Goal: Task Accomplishment & Management: Manage account settings

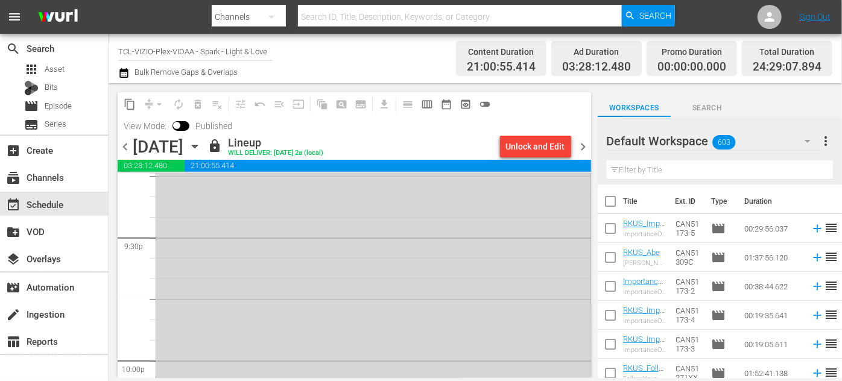
scroll to position [5421, 0]
click at [201, 142] on icon "button" at bounding box center [194, 146] width 13 height 13
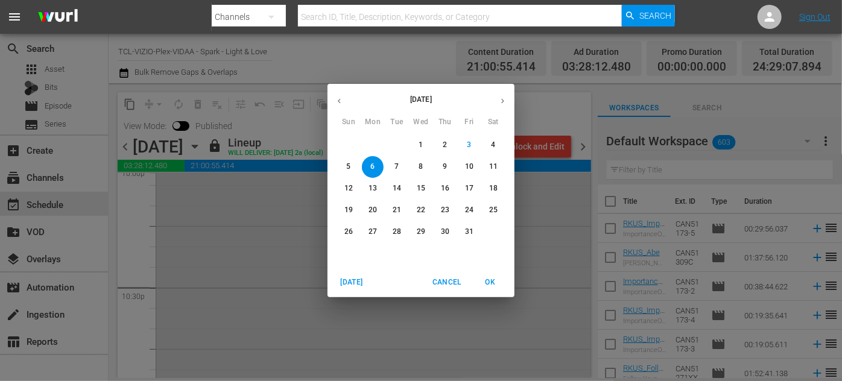
click at [399, 170] on span "7" at bounding box center [397, 167] width 22 height 10
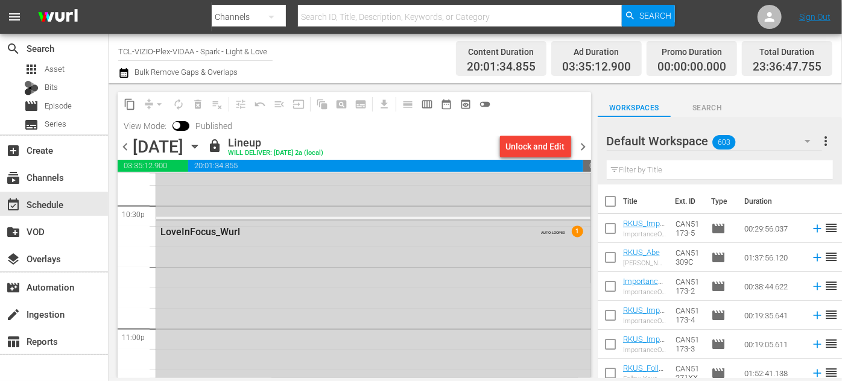
scroll to position [5360, 0]
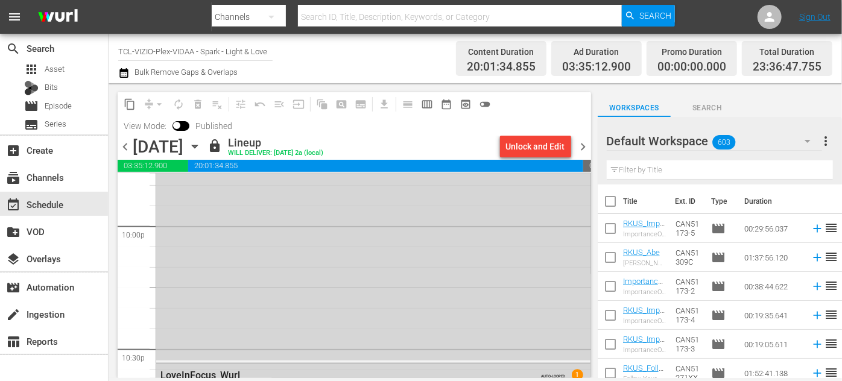
click at [201, 145] on icon "button" at bounding box center [194, 146] width 13 height 13
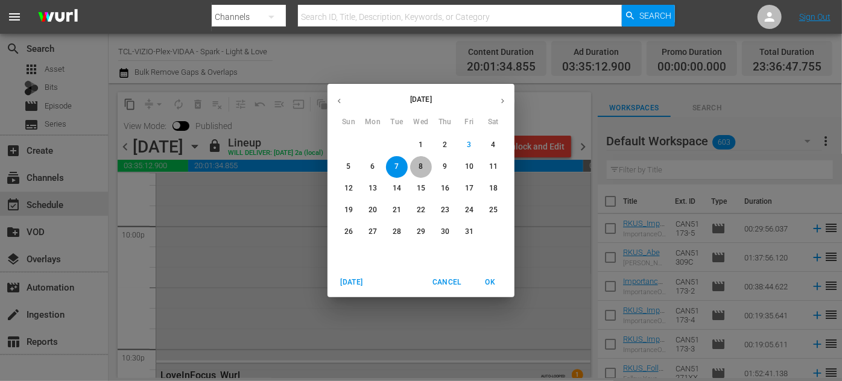
click at [420, 165] on p "8" at bounding box center [420, 167] width 4 height 10
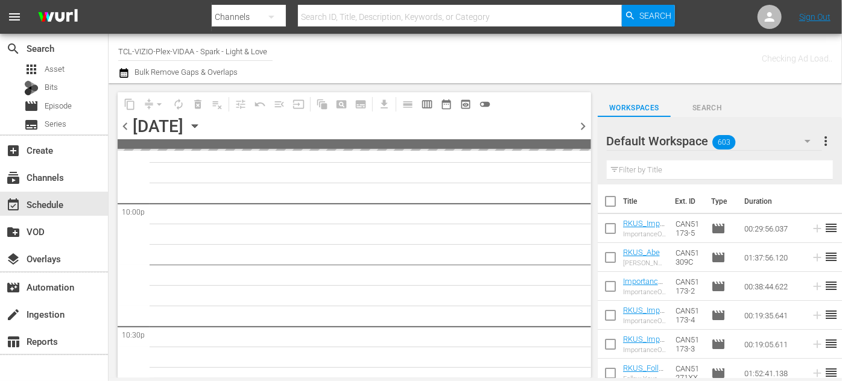
scroll to position [5503, 0]
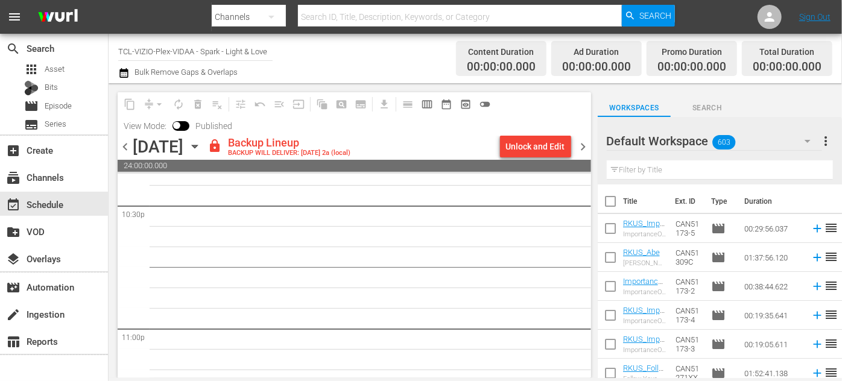
click at [197, 147] on icon "button" at bounding box center [194, 146] width 5 height 3
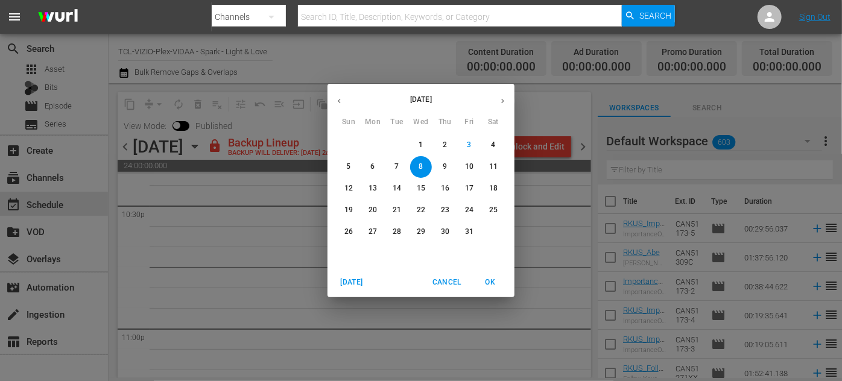
click at [349, 165] on p "5" at bounding box center [348, 167] width 4 height 10
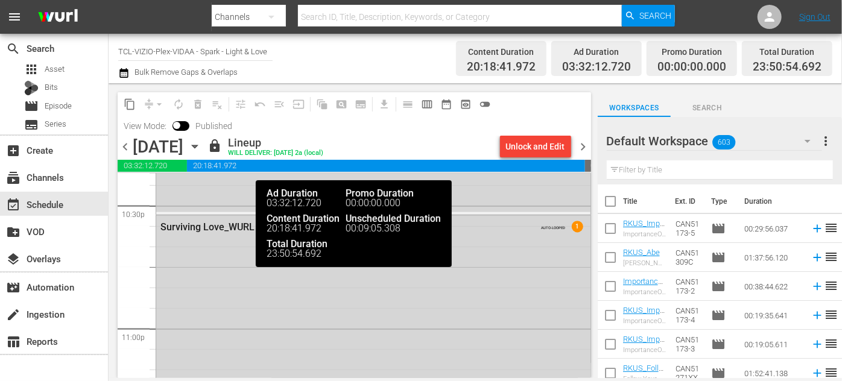
scroll to position [5298, 0]
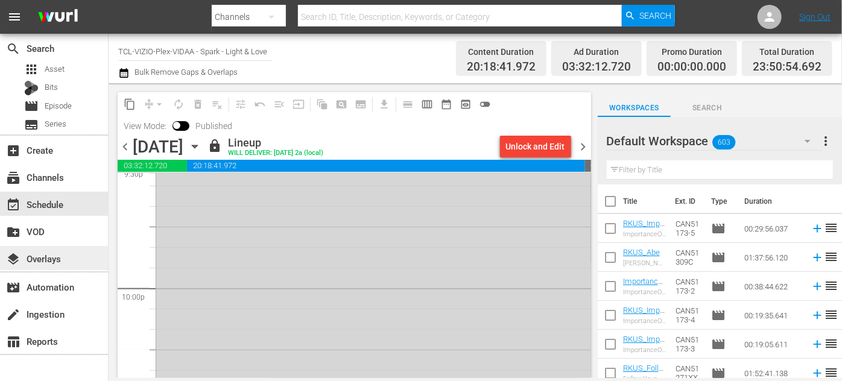
click at [42, 262] on div "layers Overlays" at bounding box center [34, 256] width 68 height 11
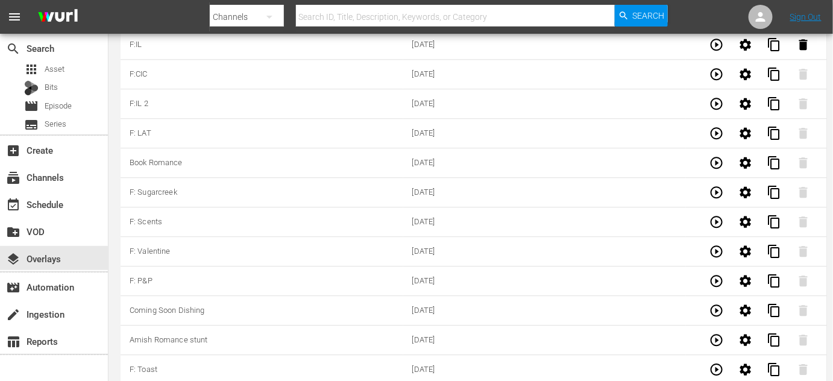
scroll to position [4048, 0]
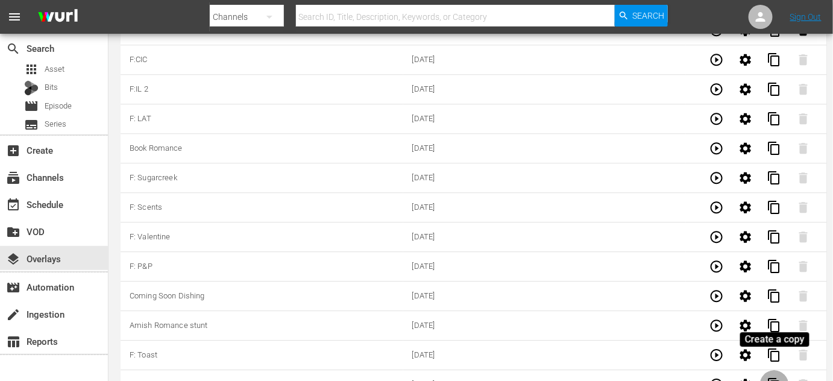
click at [774, 377] on span "content_copy" at bounding box center [775, 384] width 14 height 14
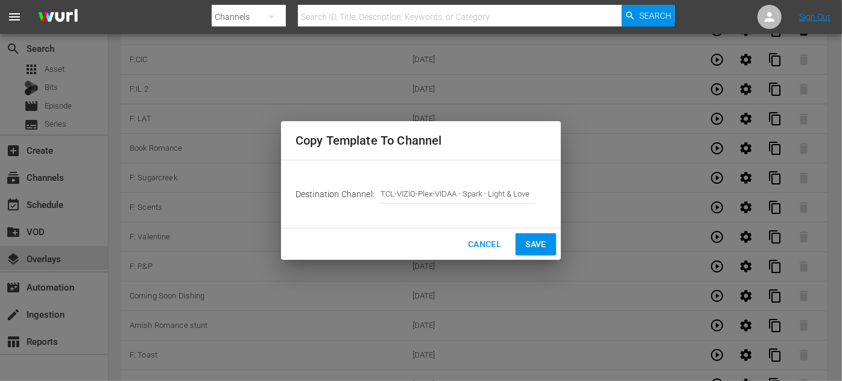
click at [531, 244] on span "Save" at bounding box center [535, 244] width 21 height 15
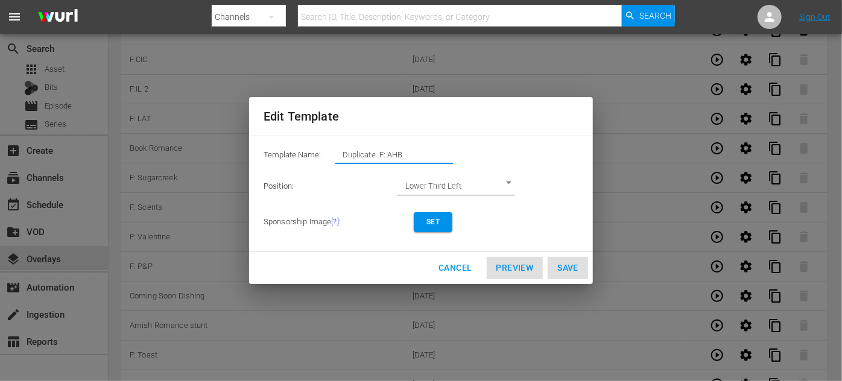
drag, startPoint x: 412, startPoint y: 152, endPoint x: 326, endPoint y: 153, distance: 85.6
click at [326, 153] on div "Template Name: Duplicate F: AHB" at bounding box center [421, 158] width 315 height 24
type input "Accident"
click at [429, 221] on span "Set" at bounding box center [432, 222] width 19 height 13
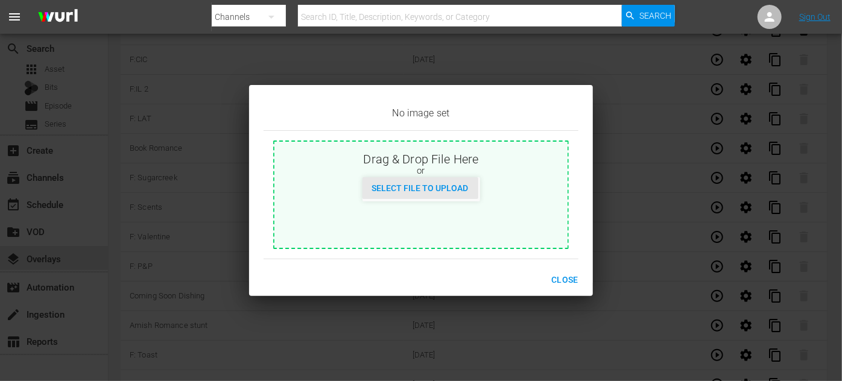
click at [438, 185] on span "Select File to Upload" at bounding box center [420, 188] width 116 height 10
type input "C:\fakepath\LoveByAccident_EN-New-[DATE].jpg"
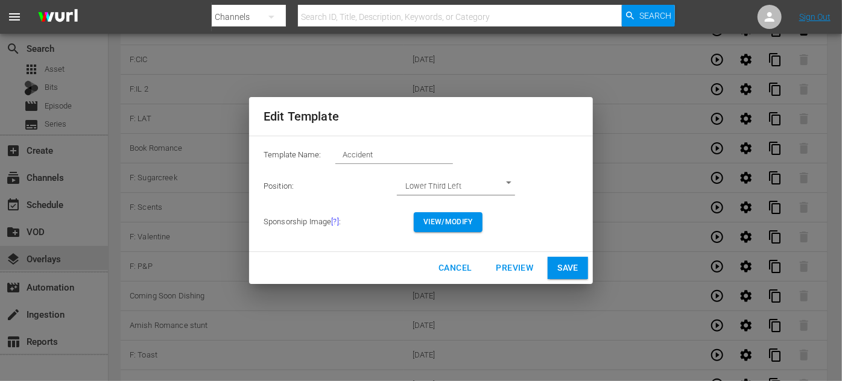
drag, startPoint x: 569, startPoint y: 268, endPoint x: 571, endPoint y: 366, distance: 98.3
click at [569, 268] on span "Save" at bounding box center [567, 267] width 21 height 15
type input "Duplicate F: AHB"
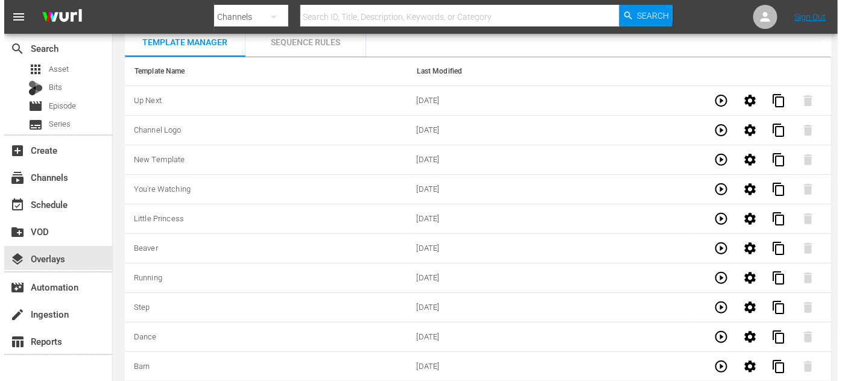
scroll to position [0, 0]
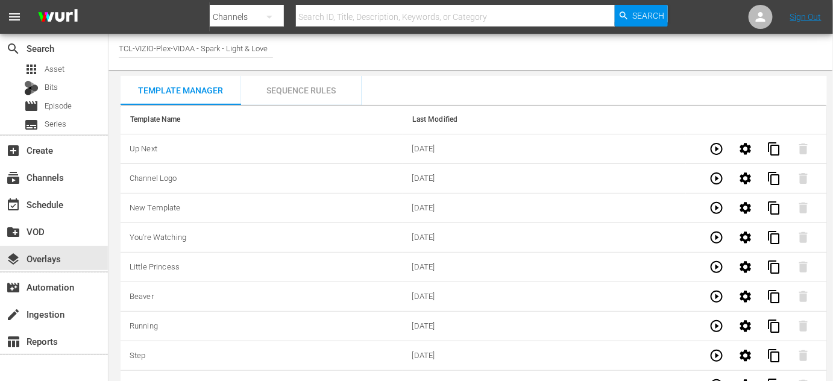
click at [305, 91] on div "Sequence Rules" at bounding box center [301, 90] width 121 height 29
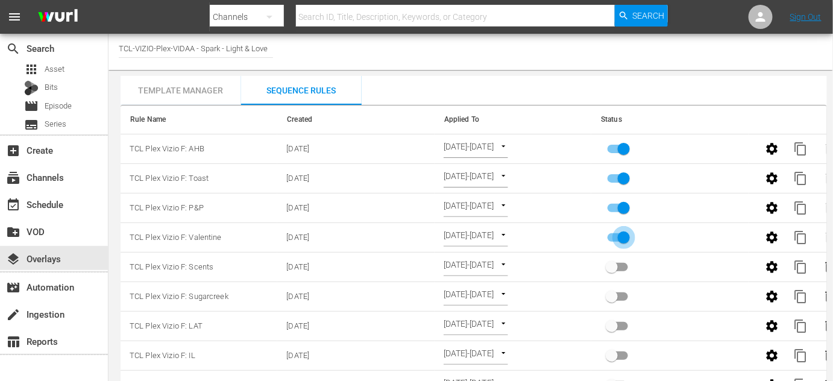
click at [623, 241] on input "primary checkbox" at bounding box center [624, 240] width 69 height 23
checkbox input "false"
click at [625, 207] on input "primary checkbox" at bounding box center [624, 210] width 69 height 23
checkbox input "false"
click at [774, 146] on icon "button" at bounding box center [771, 148] width 11 height 11
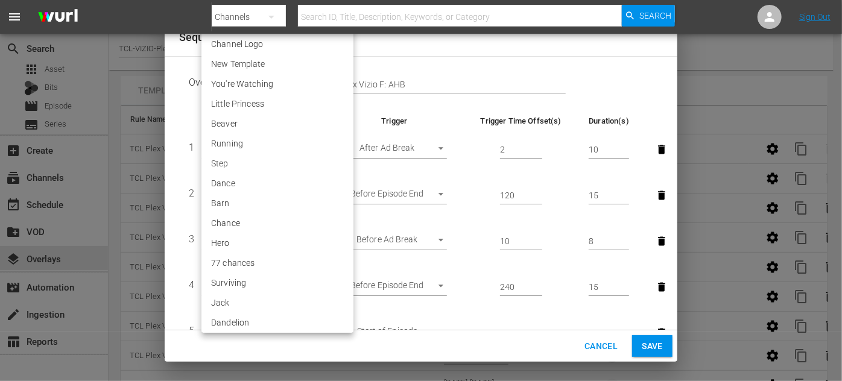
click at [294, 283] on body "menu Search By Channels Search ID, Title, Description, Keywords, or Category Se…" at bounding box center [421, 190] width 842 height 381
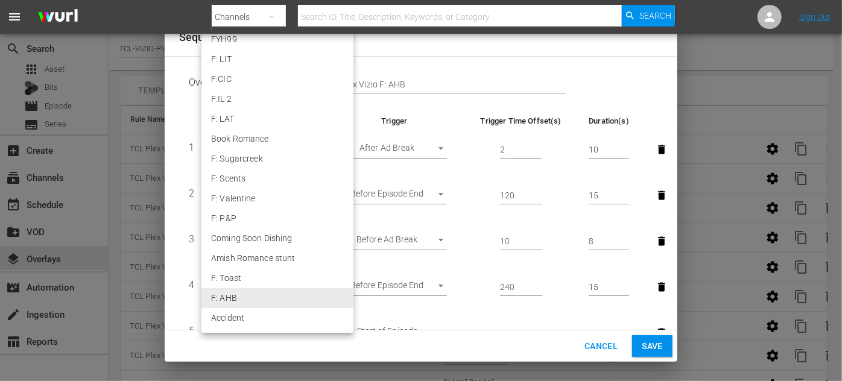
click at [251, 317] on li "Accident" at bounding box center [277, 318] width 152 height 20
type input "30737"
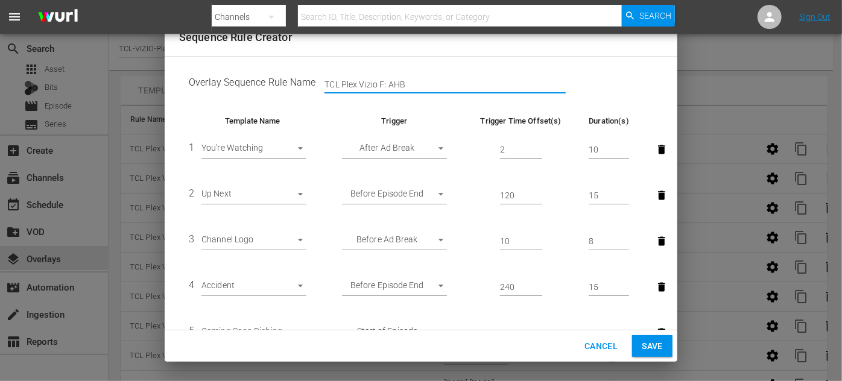
drag, startPoint x: 426, startPoint y: 82, endPoint x: 380, endPoint y: 84, distance: 45.3
click at [380, 84] on input "TCL Plex Vizio F: AHB" at bounding box center [444, 85] width 241 height 18
type input "TCL Plex Vizio Accident"
click at [658, 349] on span "Save" at bounding box center [652, 346] width 21 height 15
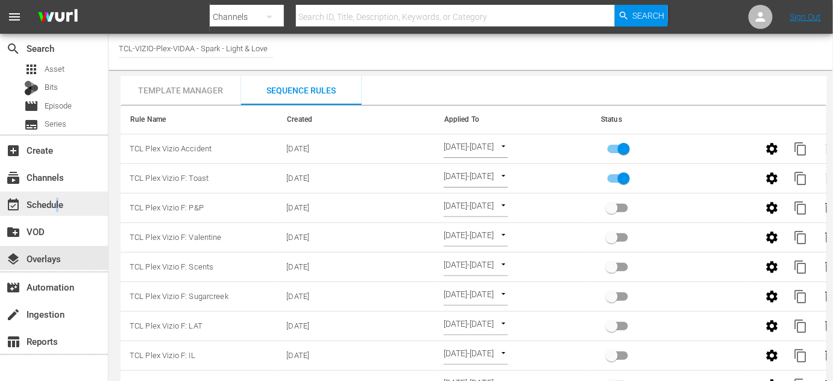
click at [59, 204] on div "event_available Schedule" at bounding box center [34, 202] width 68 height 11
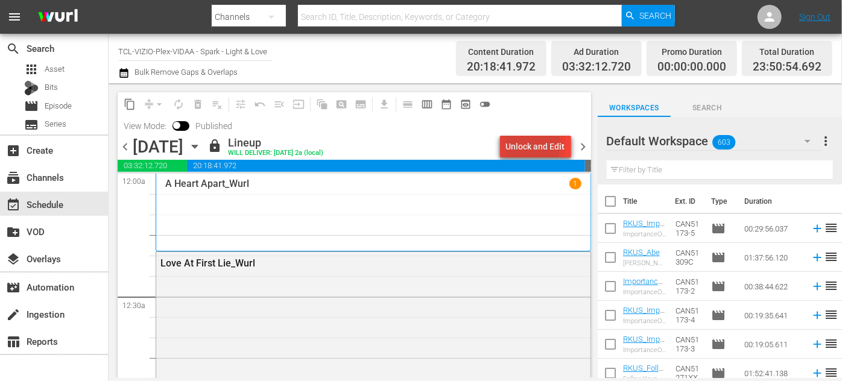
click at [531, 147] on div "Unlock and Edit" at bounding box center [535, 147] width 59 height 22
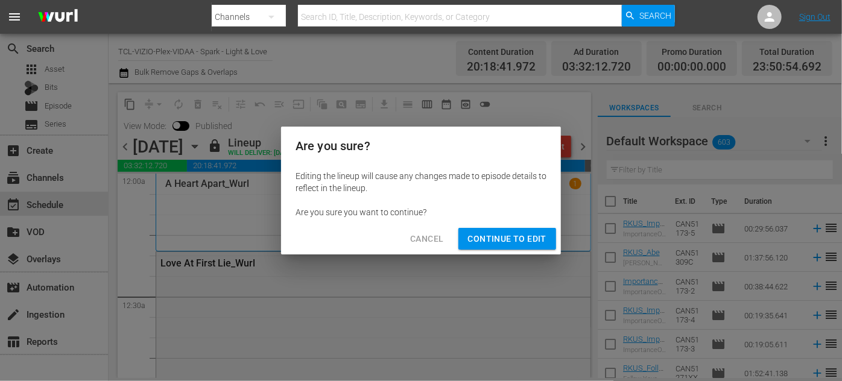
drag, startPoint x: 493, startPoint y: 235, endPoint x: 551, endPoint y: 125, distance: 124.4
click at [494, 233] on span "Continue to Edit" at bounding box center [507, 239] width 78 height 15
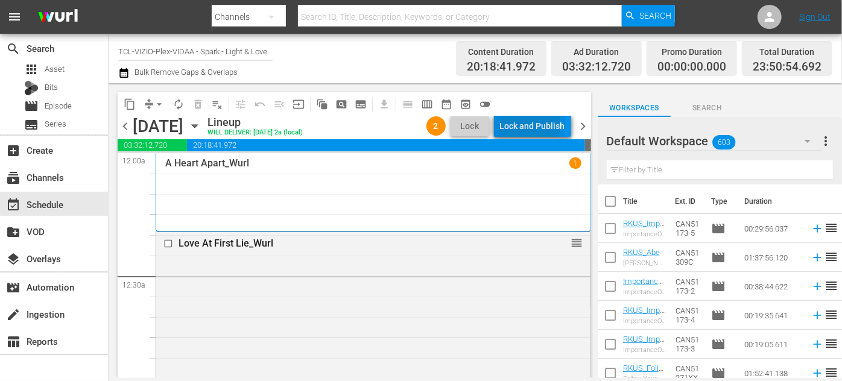
click at [530, 124] on div "Lock and Publish" at bounding box center [532, 126] width 65 height 22
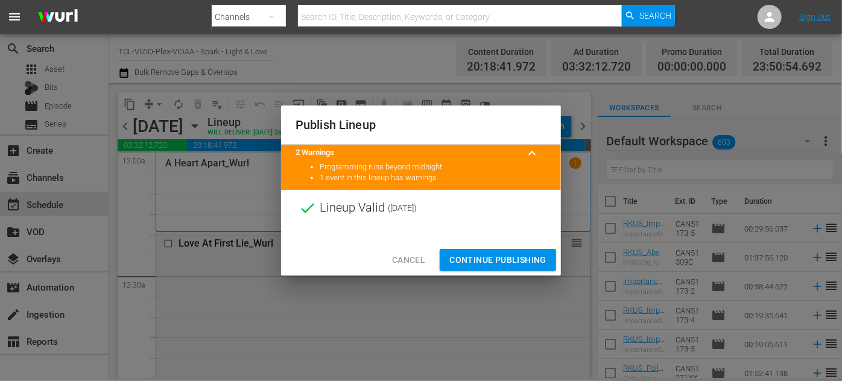
click at [477, 259] on span "Continue Publishing" at bounding box center [497, 260] width 97 height 15
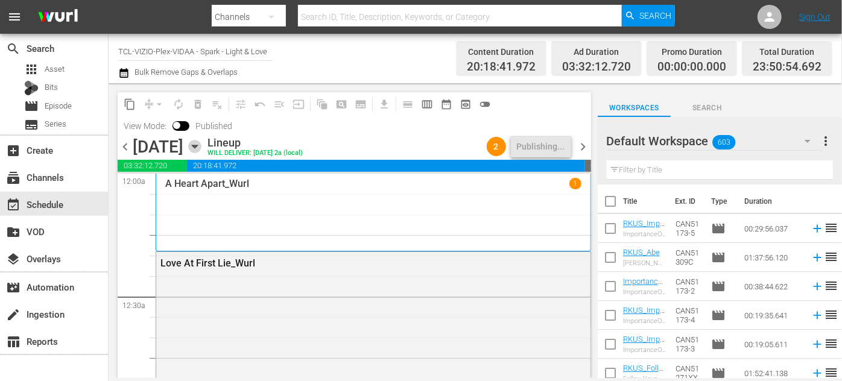
click at [197, 146] on icon "button" at bounding box center [194, 146] width 5 height 3
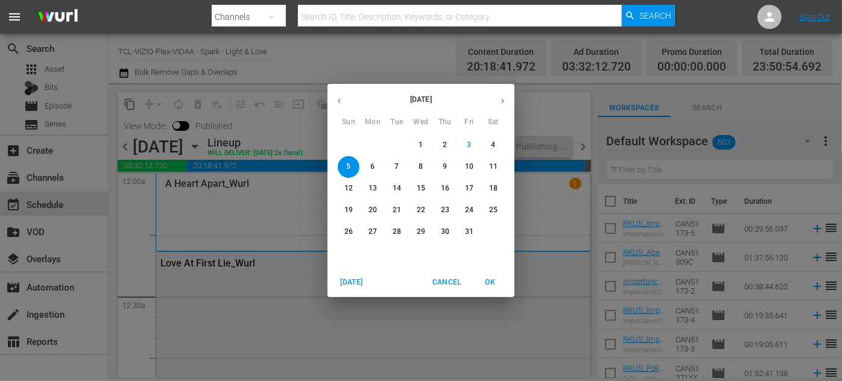
click at [372, 162] on p "6" at bounding box center [372, 167] width 4 height 10
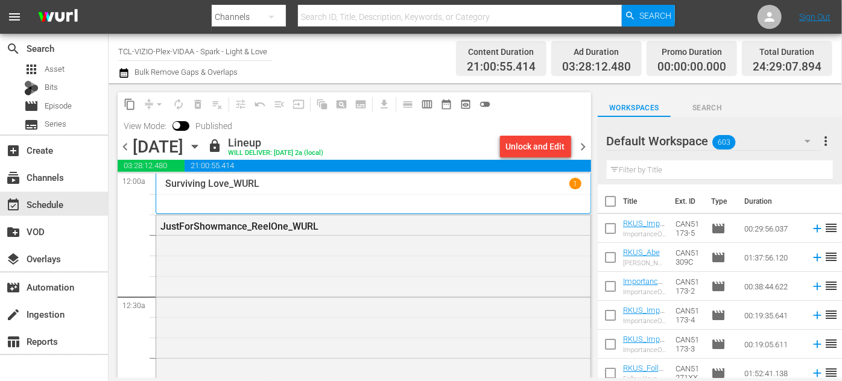
click at [532, 144] on div "Unlock and Edit" at bounding box center [535, 147] width 59 height 22
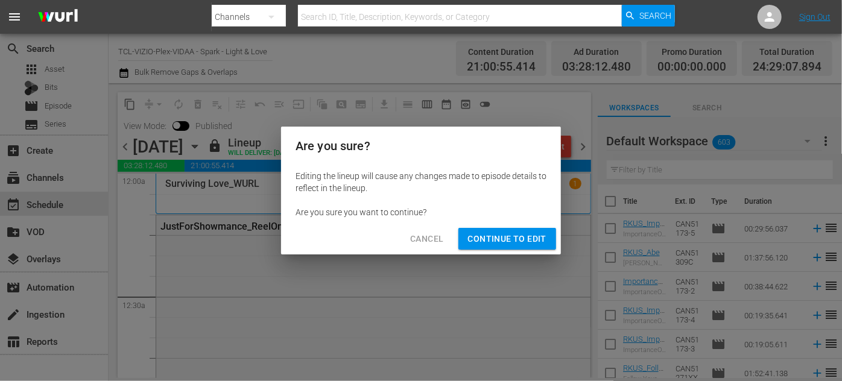
click at [516, 238] on span "Continue to Edit" at bounding box center [507, 239] width 78 height 15
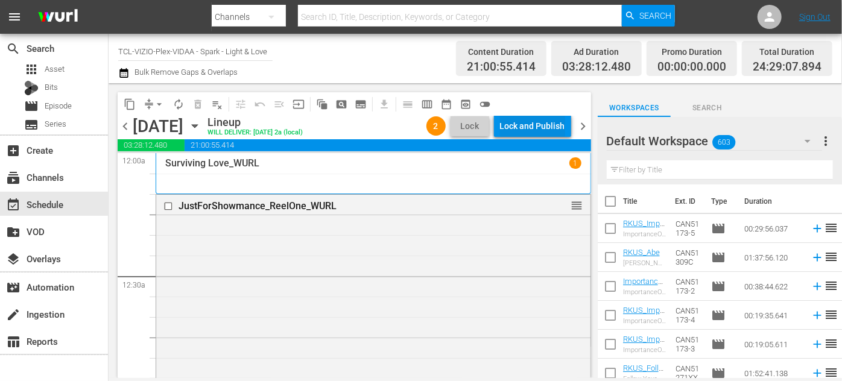
click at [530, 130] on div "Lock and Publish" at bounding box center [532, 126] width 65 height 22
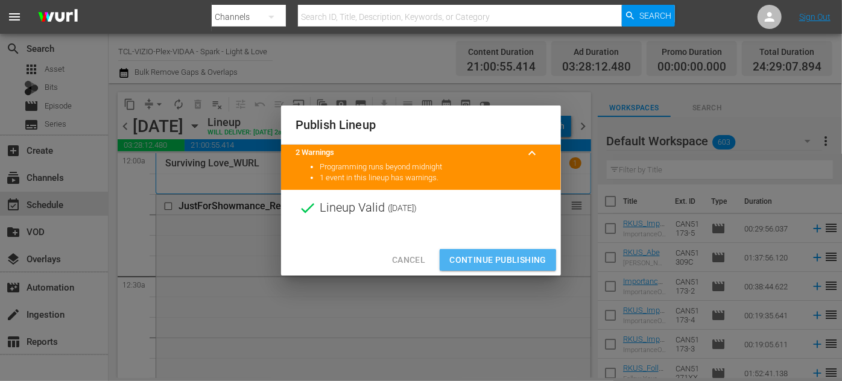
drag, startPoint x: 488, startPoint y: 261, endPoint x: 292, endPoint y: 134, distance: 233.3
click at [488, 260] on span "Continue Publishing" at bounding box center [497, 260] width 97 height 15
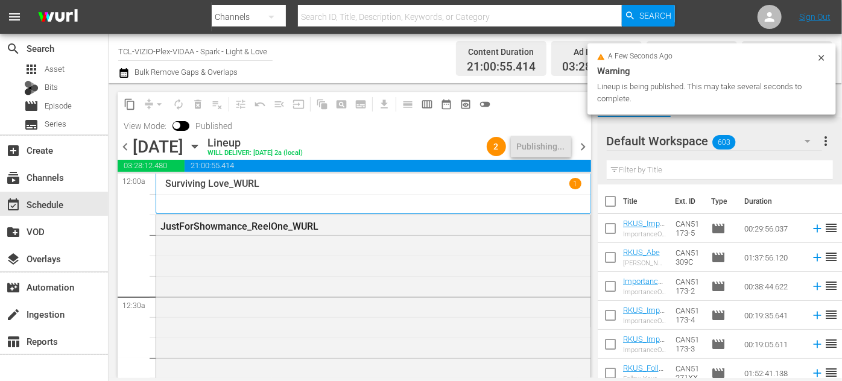
click at [197, 145] on icon "button" at bounding box center [194, 146] width 5 height 3
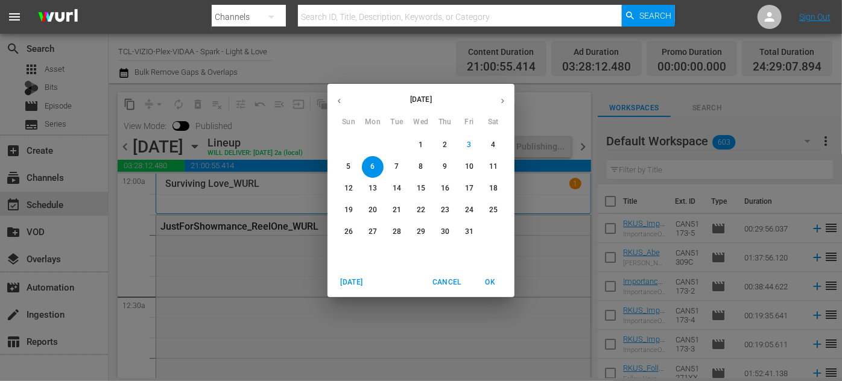
drag, startPoint x: 398, startPoint y: 166, endPoint x: 404, endPoint y: 160, distance: 8.5
click at [398, 165] on p "7" at bounding box center [396, 167] width 4 height 10
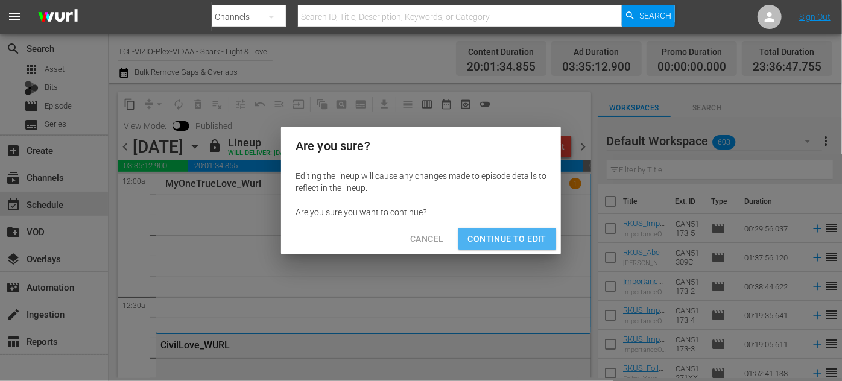
drag, startPoint x: 487, startPoint y: 241, endPoint x: 497, endPoint y: 224, distance: 19.4
click at [487, 241] on span "Continue to Edit" at bounding box center [507, 239] width 78 height 15
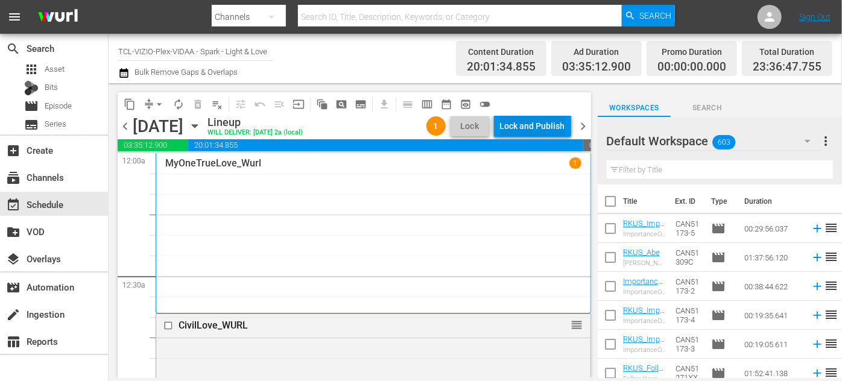
click at [542, 125] on div "Lock and Publish" at bounding box center [532, 126] width 65 height 22
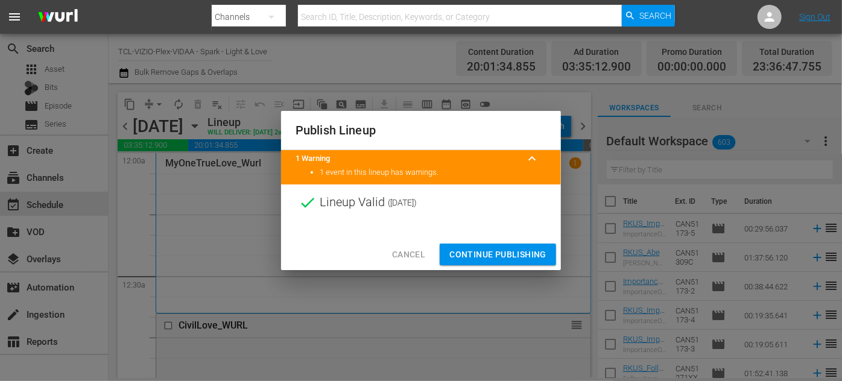
click at [489, 257] on span "Continue Publishing" at bounding box center [497, 254] width 97 height 15
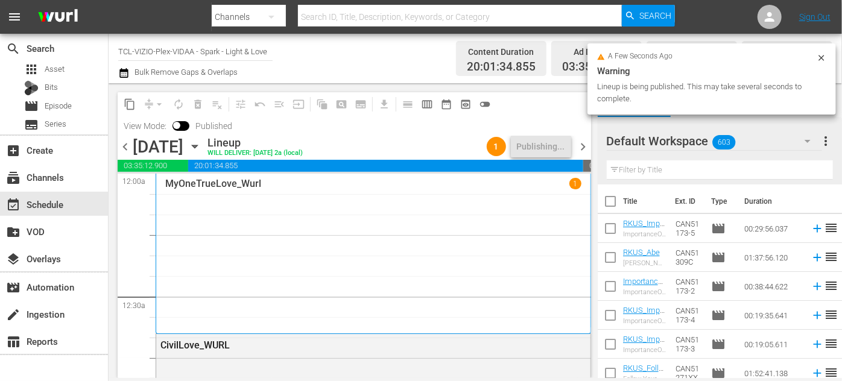
click at [204, 149] on div "[DATE] [DATE]" at bounding box center [169, 147] width 72 height 20
click at [197, 147] on icon "button" at bounding box center [194, 146] width 5 height 3
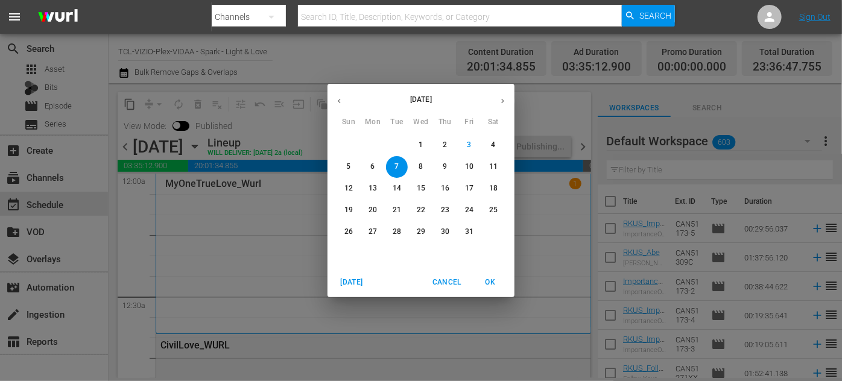
drag, startPoint x: 420, startPoint y: 168, endPoint x: 438, endPoint y: 170, distance: 18.2
click at [421, 169] on p "8" at bounding box center [420, 167] width 4 height 10
